Goal: Information Seeking & Learning: Learn about a topic

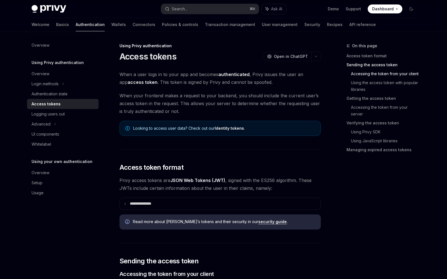
scroll to position [265, 0]
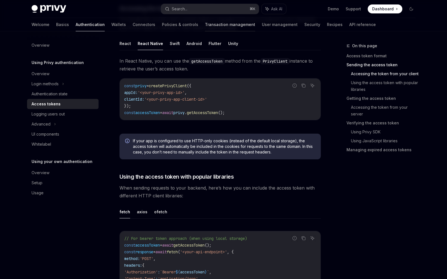
click at [205, 25] on link "Transaction management" at bounding box center [230, 24] width 50 height 13
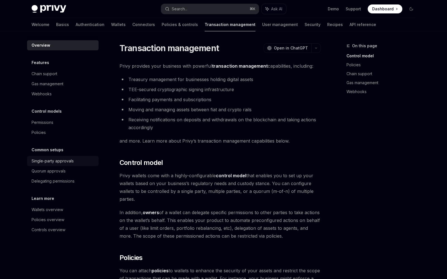
click at [57, 163] on div "Single-party approvals" at bounding box center [53, 161] width 42 height 7
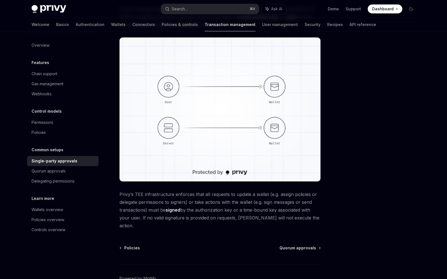
scroll to position [71, 0]
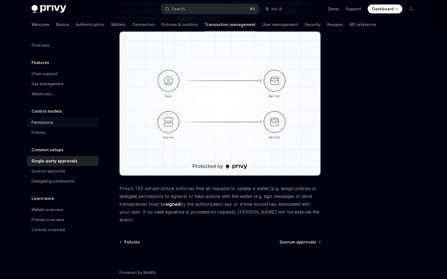
click at [65, 122] on div "Permissions" at bounding box center [64, 122] width 64 height 7
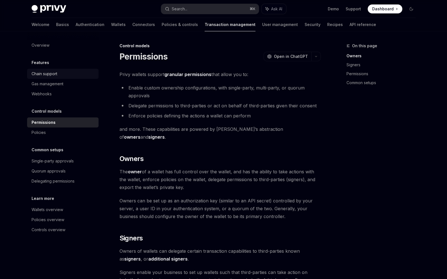
click at [56, 74] on div "Chain support" at bounding box center [45, 73] width 26 height 7
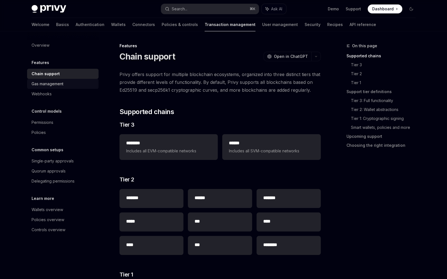
click at [57, 84] on div "Gas management" at bounding box center [48, 83] width 32 height 7
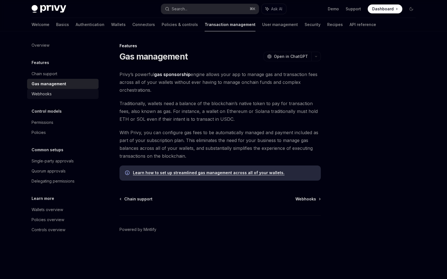
click at [56, 93] on div "Webhooks" at bounding box center [64, 94] width 64 height 7
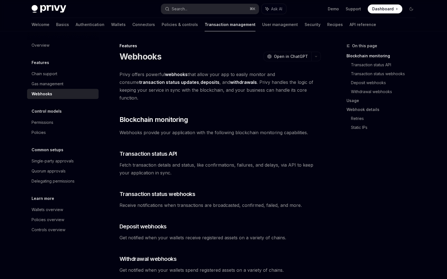
type textarea "*"
